Goal: Task Accomplishment & Management: Manage account settings

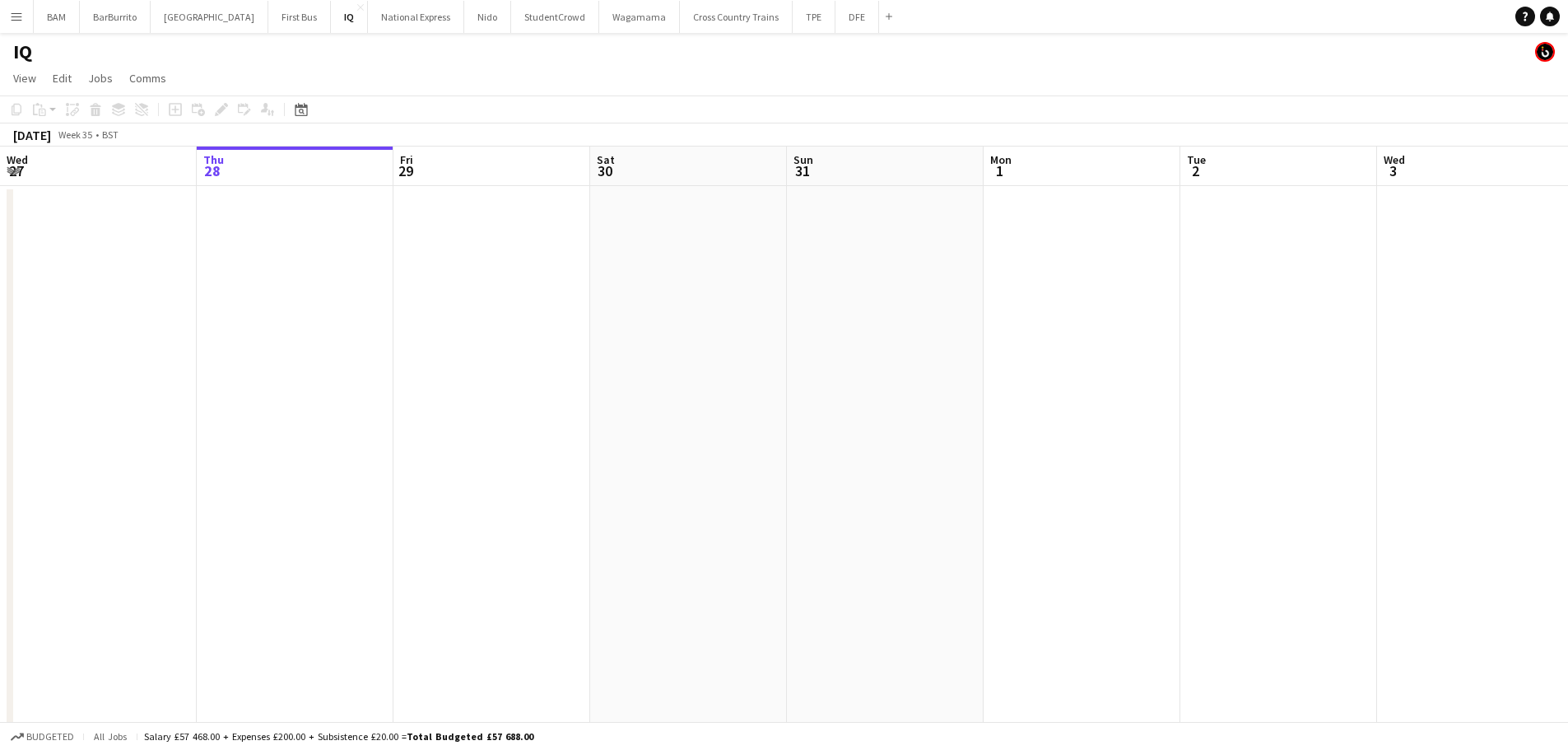
click at [11, 16] on app-icon "Menu" at bounding box center [16, 16] width 13 height 13
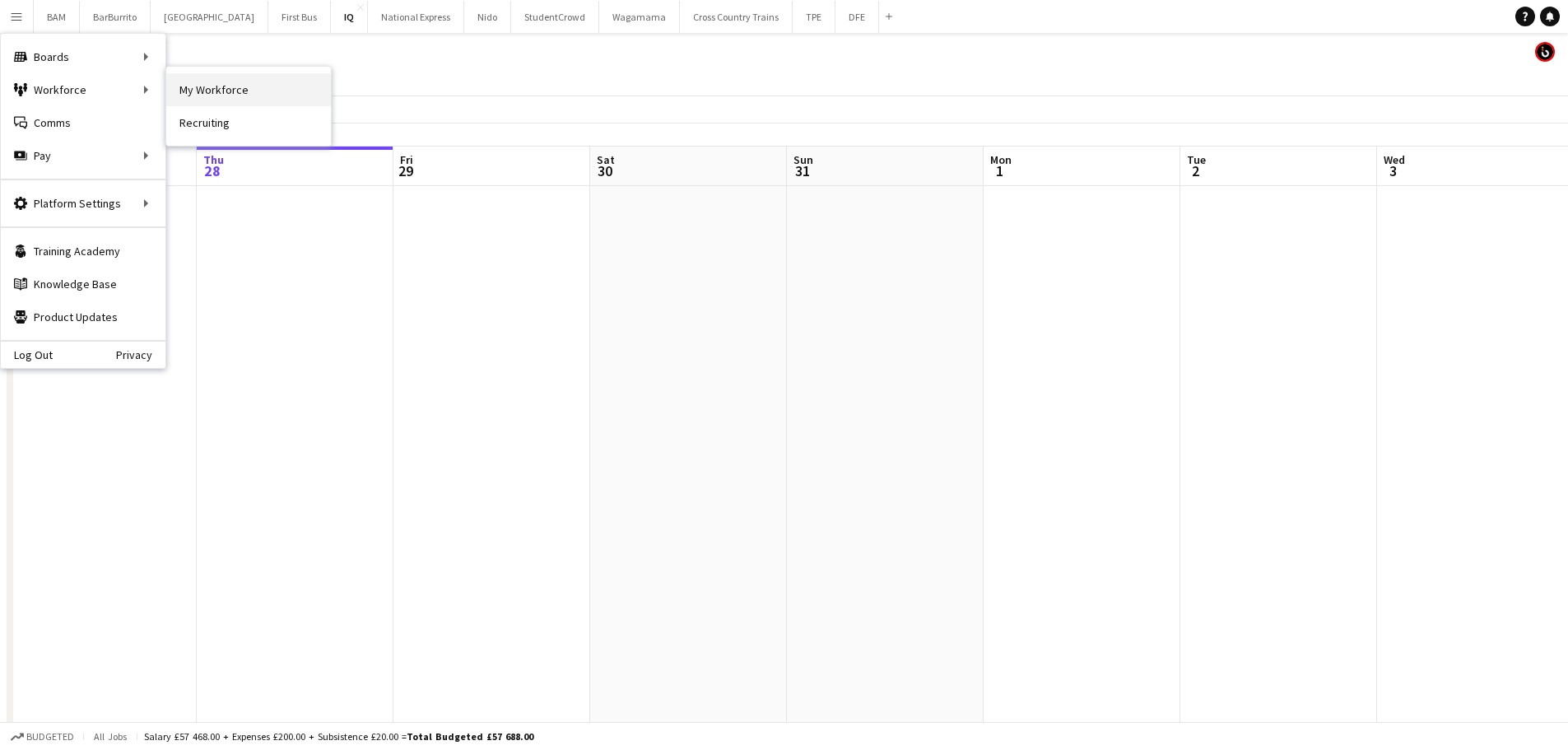
click at [201, 92] on link "My Workforce" at bounding box center [249, 90] width 165 height 33
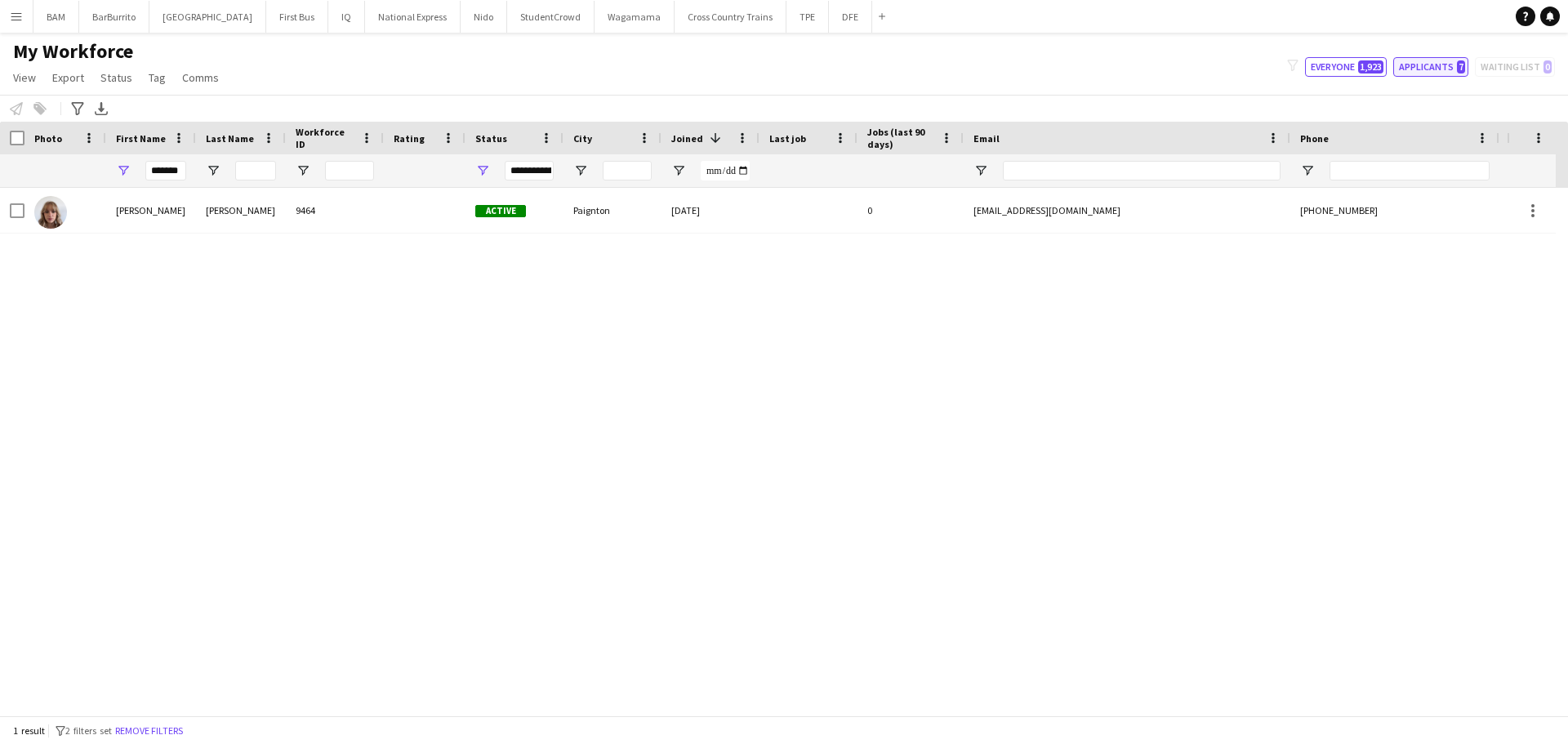
click at [1420, 64] on button "Applicants 7" at bounding box center [1431, 67] width 75 height 20
type input "**********"
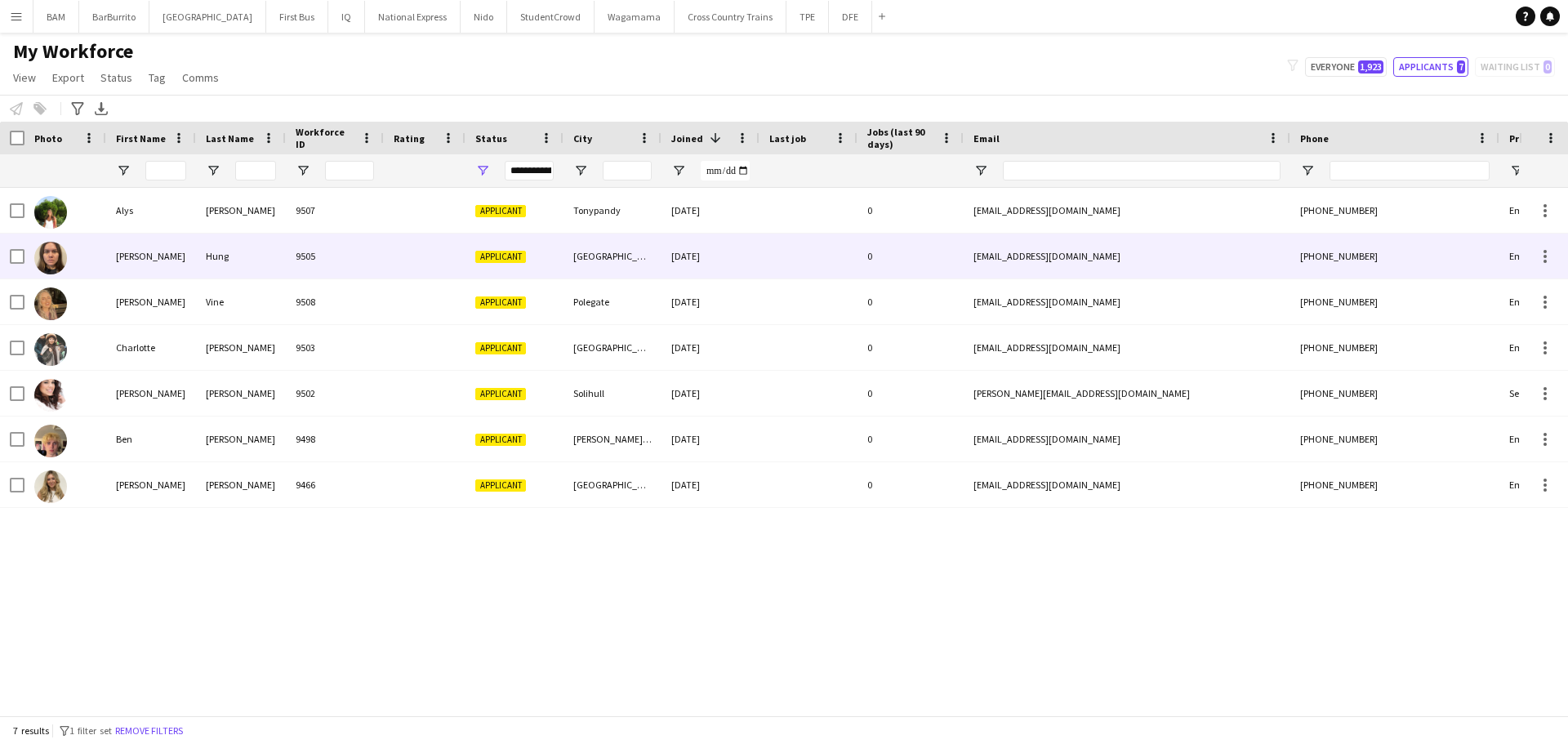
click at [670, 237] on div "[DATE]" at bounding box center [711, 256] width 98 height 45
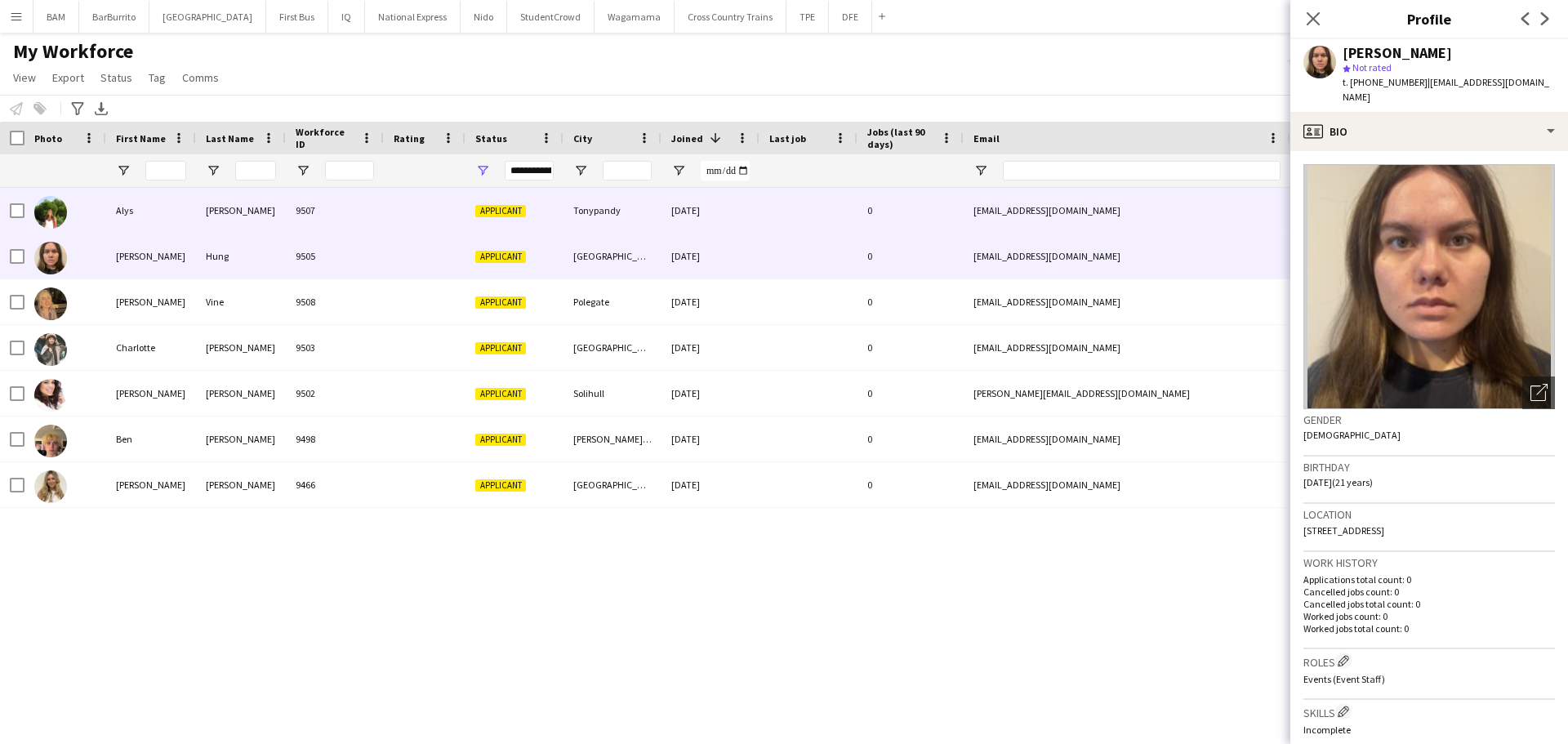
click at [618, 206] on div "Tonypandy" at bounding box center [613, 210] width 98 height 45
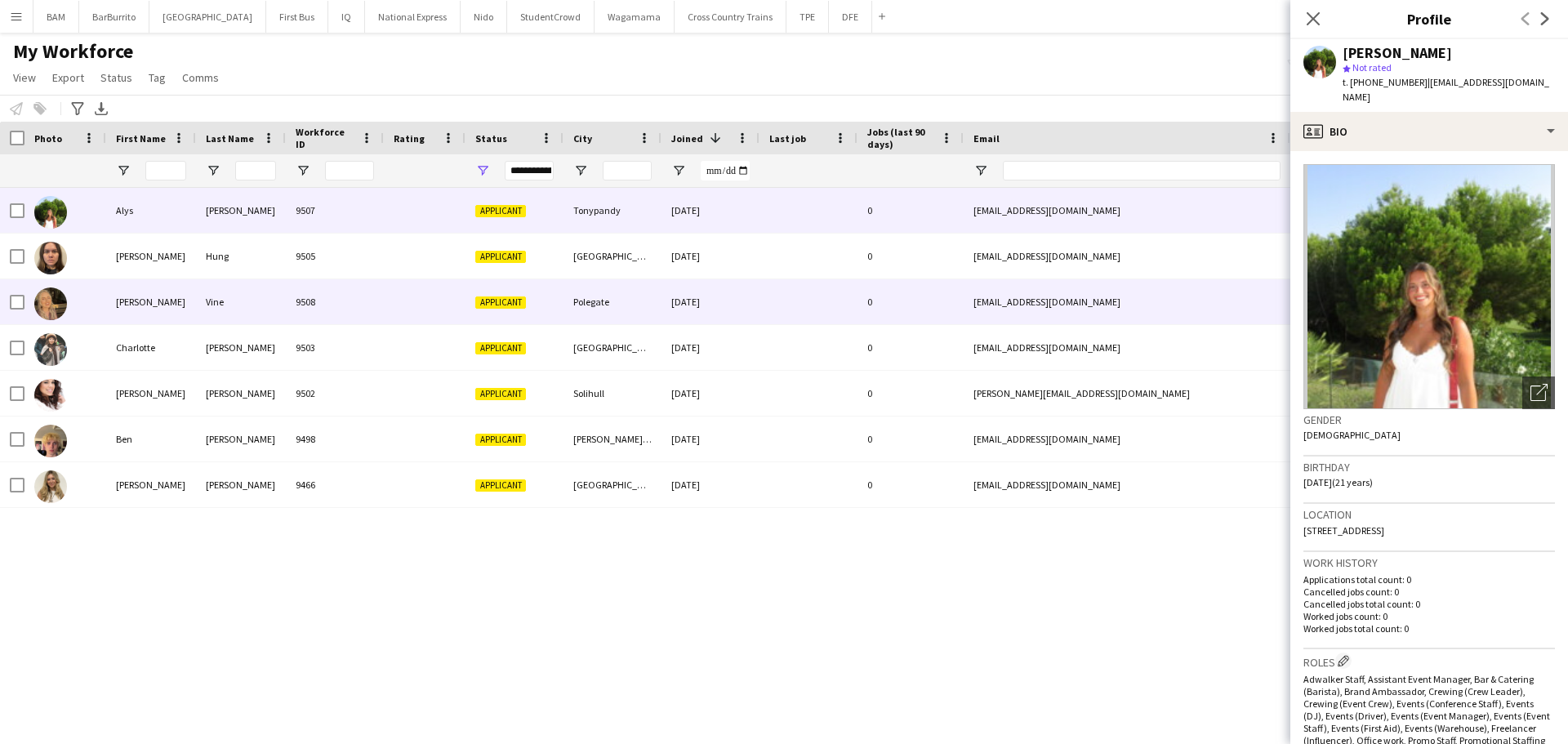
click at [460, 291] on div at bounding box center [425, 302] width 82 height 45
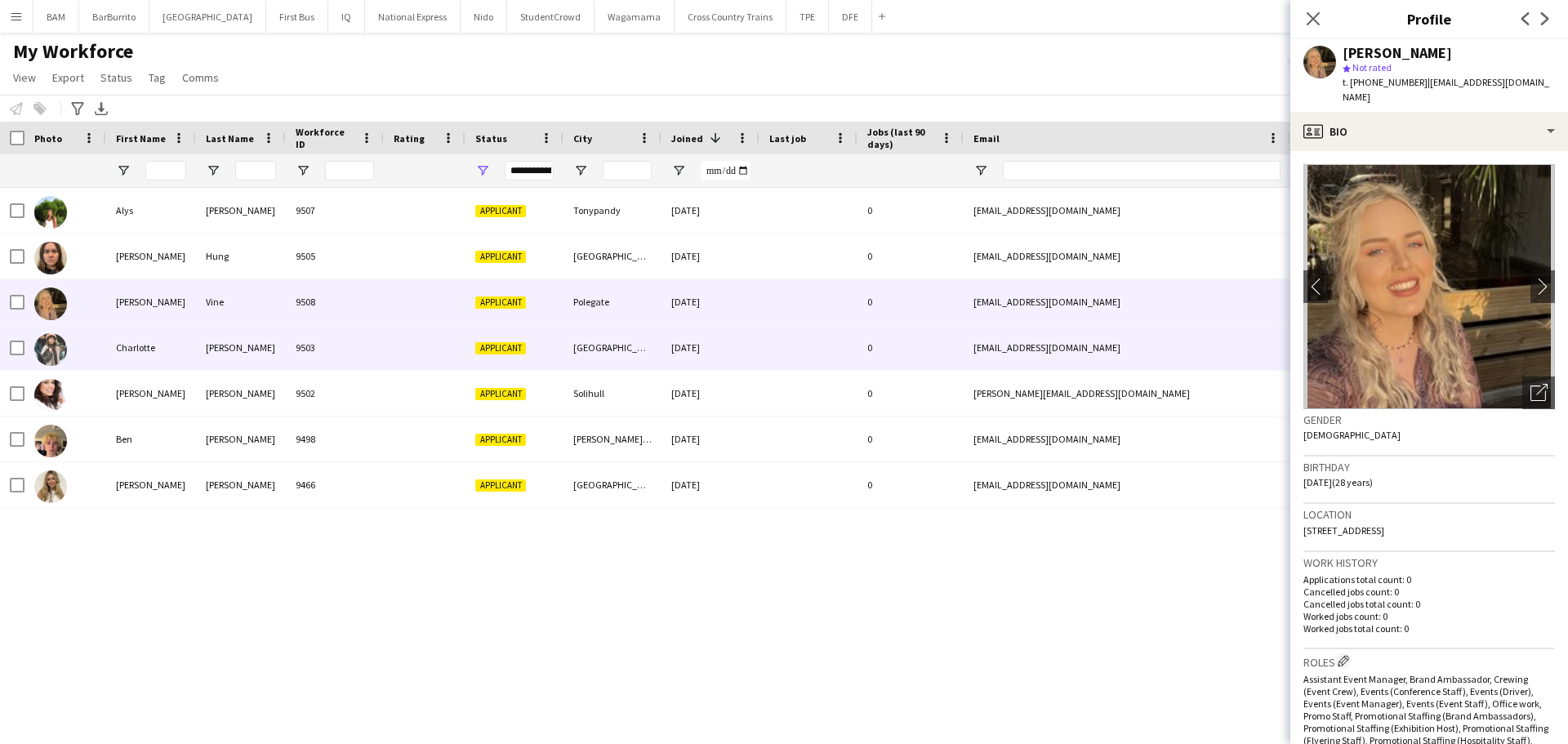
click at [456, 339] on div at bounding box center [425, 347] width 82 height 45
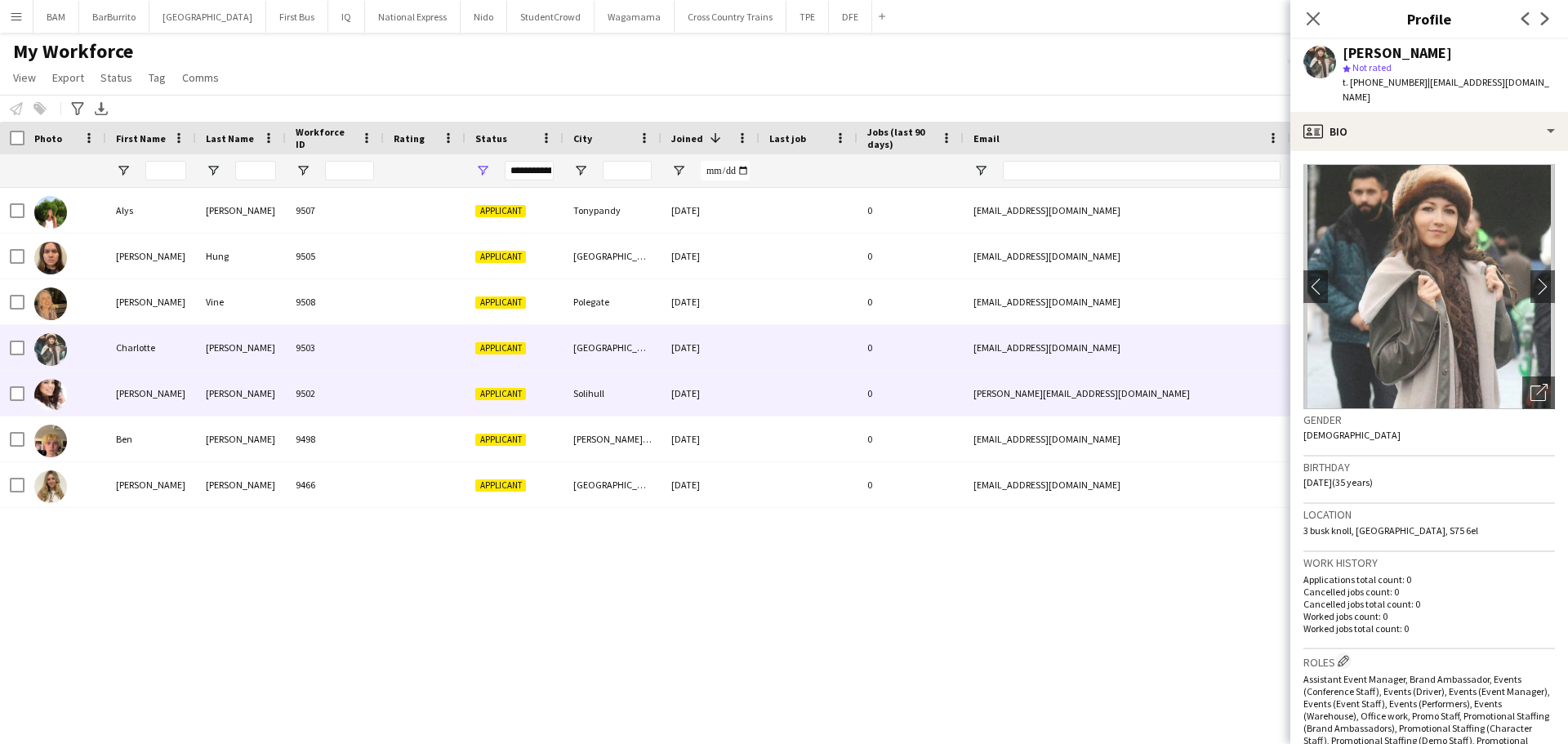
click at [461, 386] on div at bounding box center [425, 392] width 82 height 45
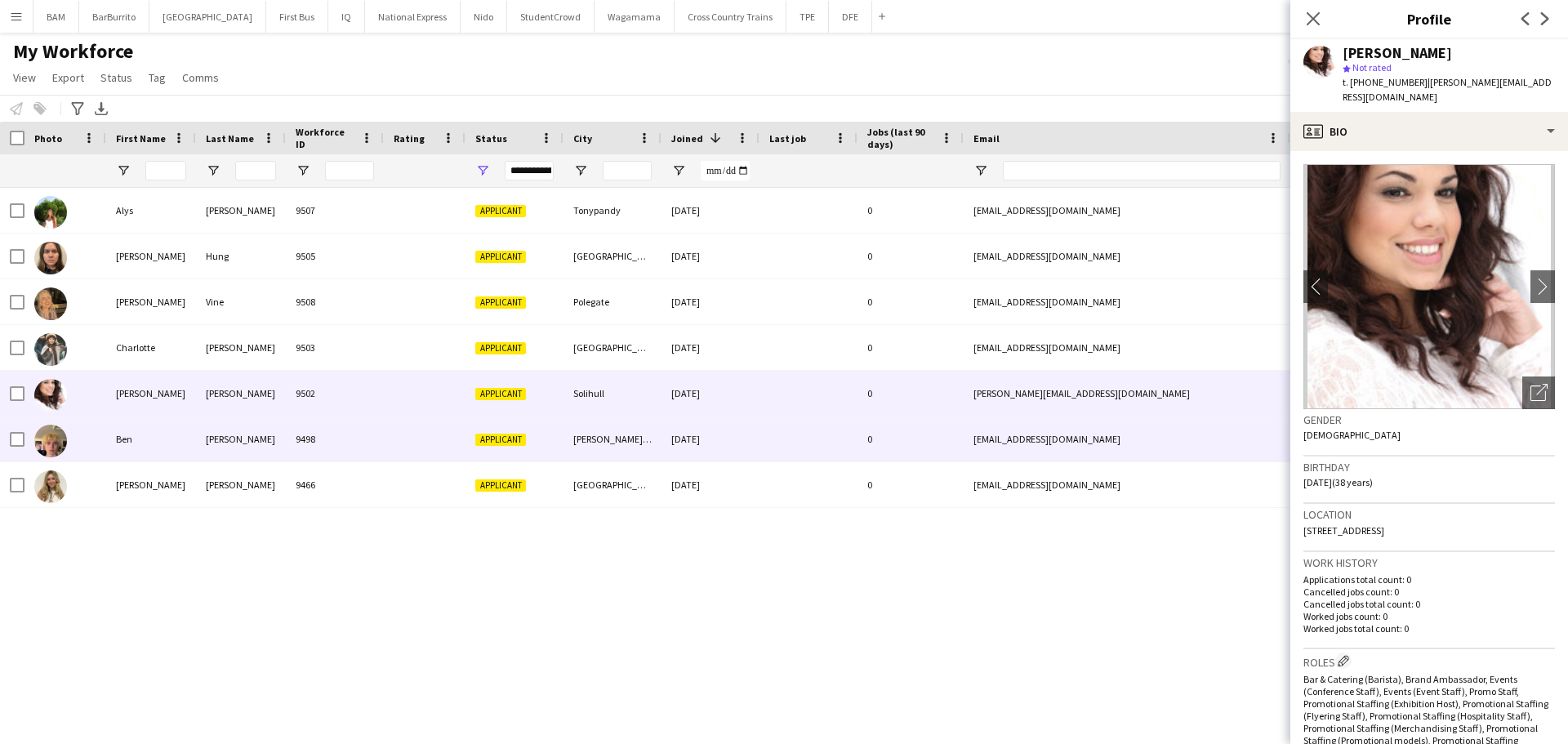
click at [433, 439] on div at bounding box center [425, 438] width 82 height 45
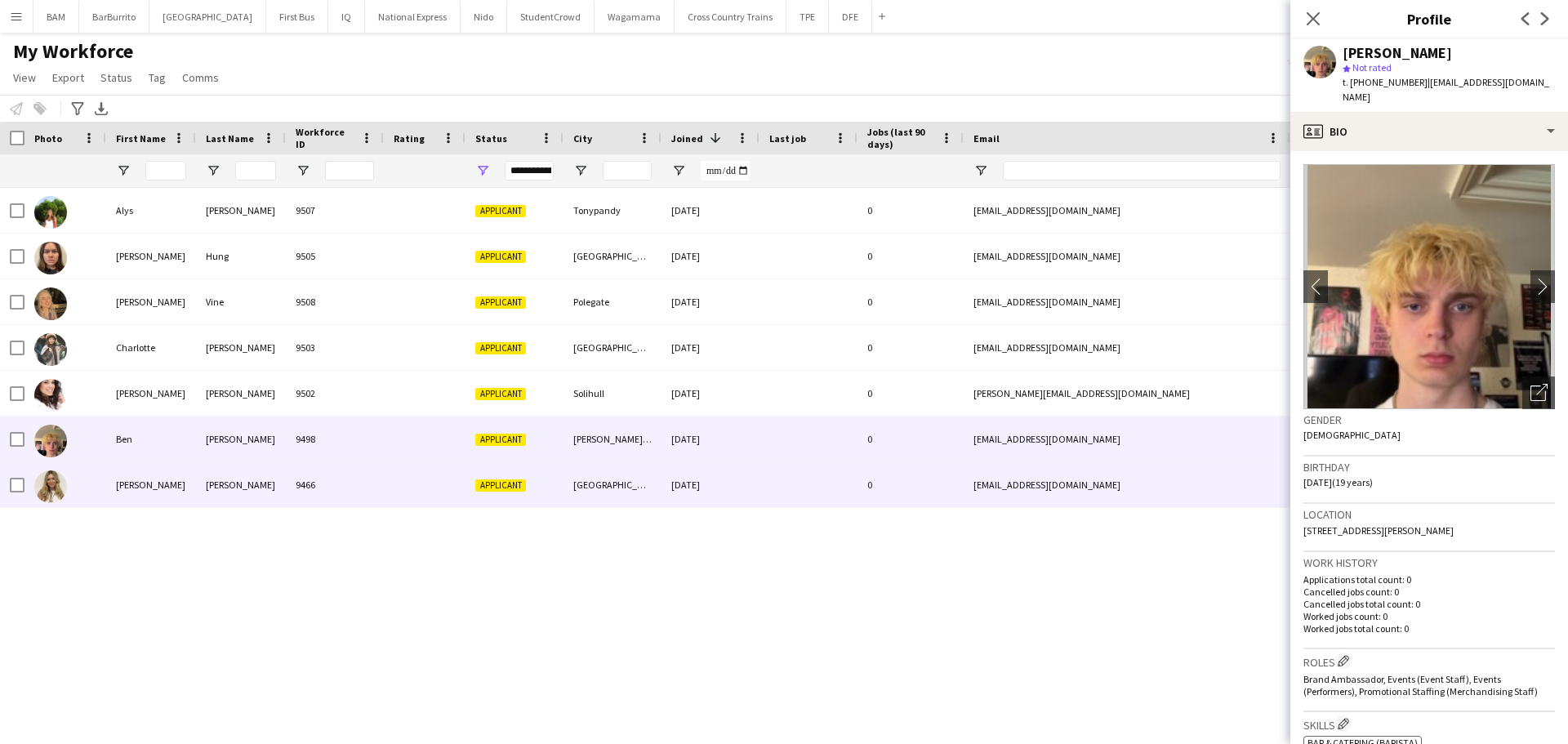
click at [438, 483] on div at bounding box center [425, 484] width 82 height 45
